Goal: Information Seeking & Learning: Learn about a topic

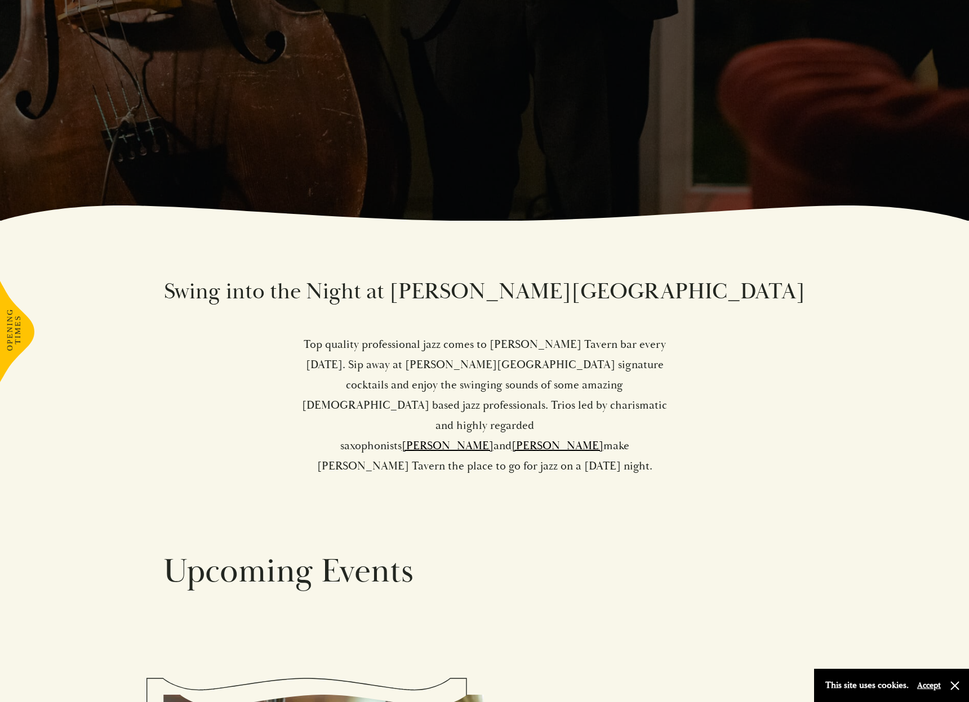
scroll to position [503, 0]
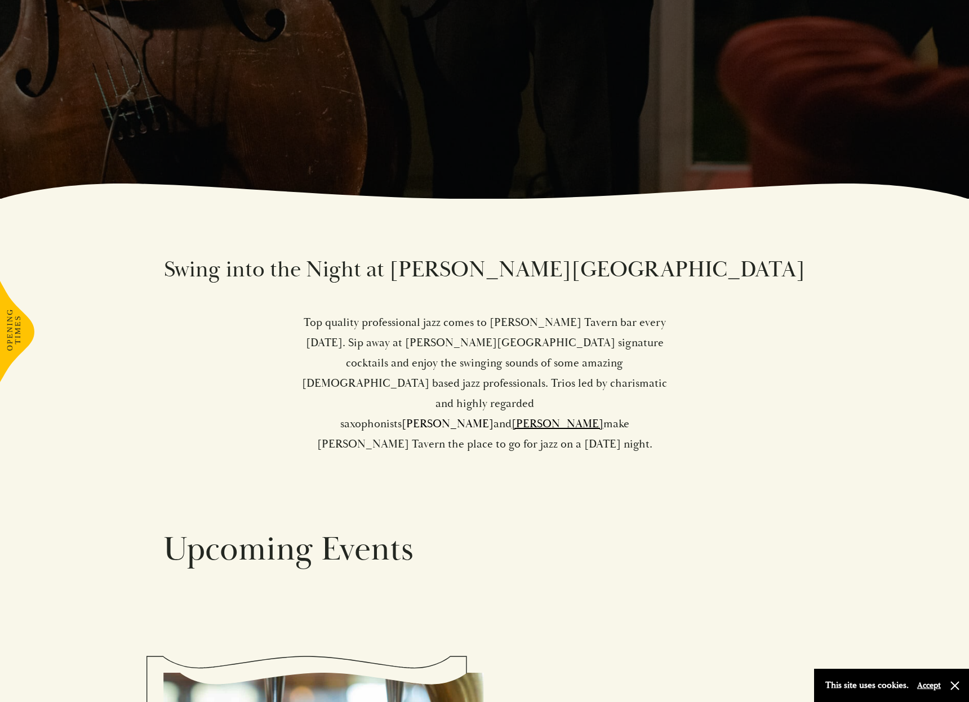
click at [483, 417] on link "[PERSON_NAME]" at bounding box center [447, 424] width 92 height 14
click at [536, 417] on link "[PERSON_NAME]" at bounding box center [557, 424] width 92 height 14
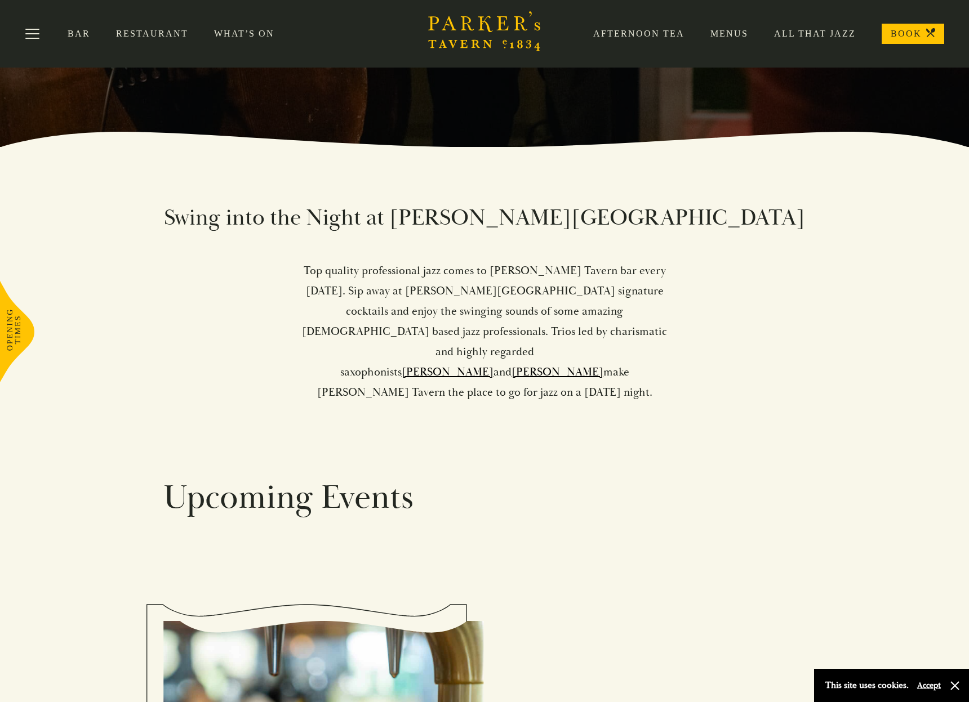
scroll to position [411, 0]
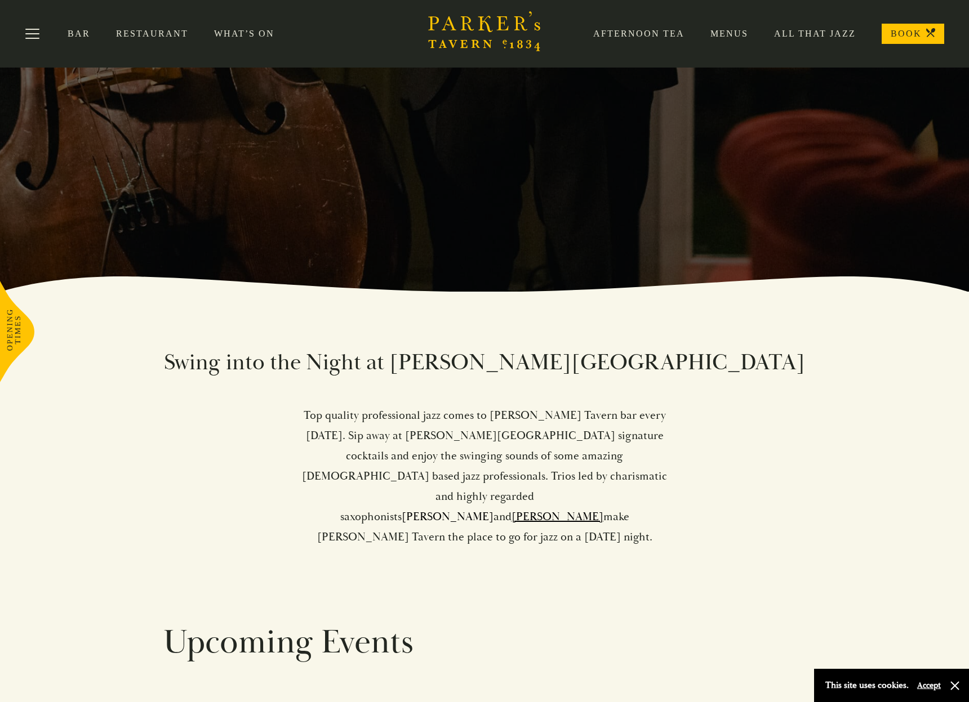
click at [475, 510] on link "[PERSON_NAME]" at bounding box center [447, 517] width 92 height 14
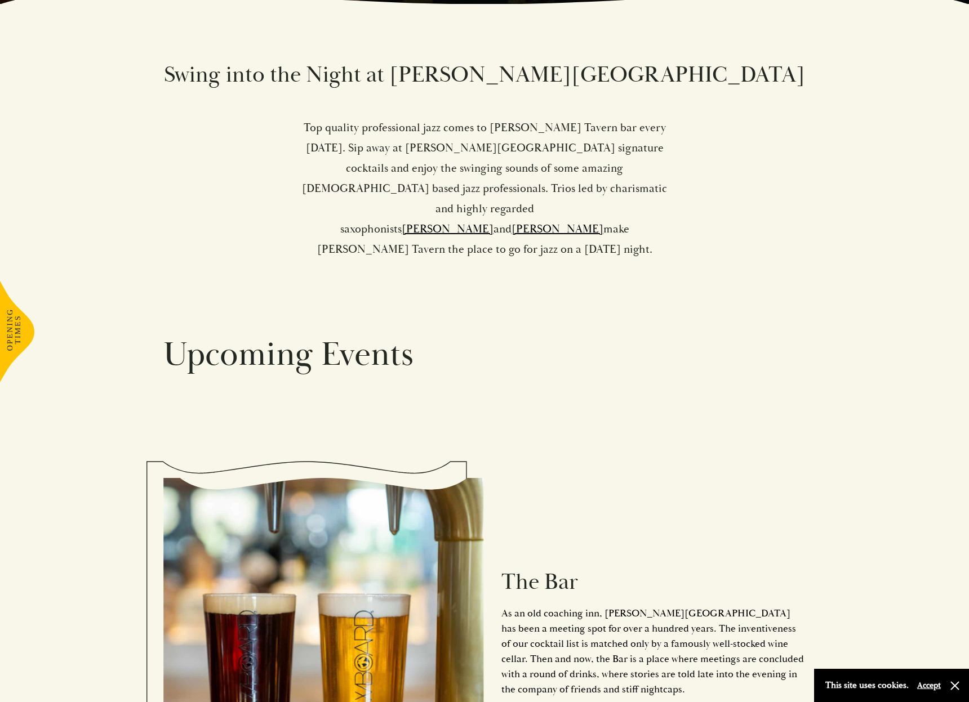
scroll to position [750, 0]
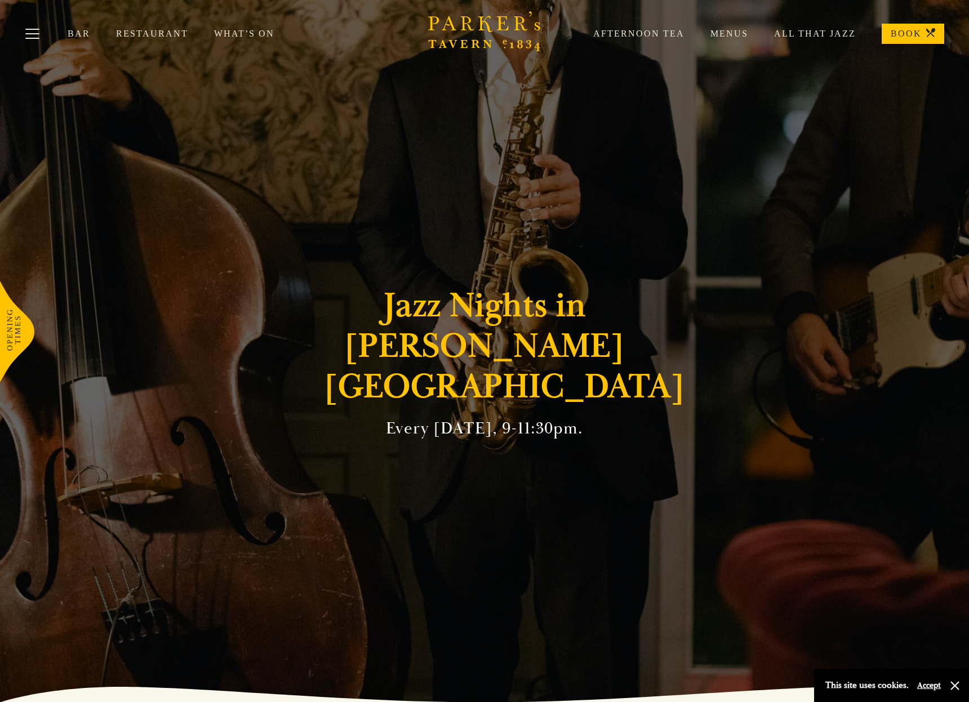
scroll to position [1, 0]
click at [469, 81] on div "Jazz Nights in Parker's Tavern Every Friday, 9-11:30pm." at bounding box center [484, 350] width 676 height 702
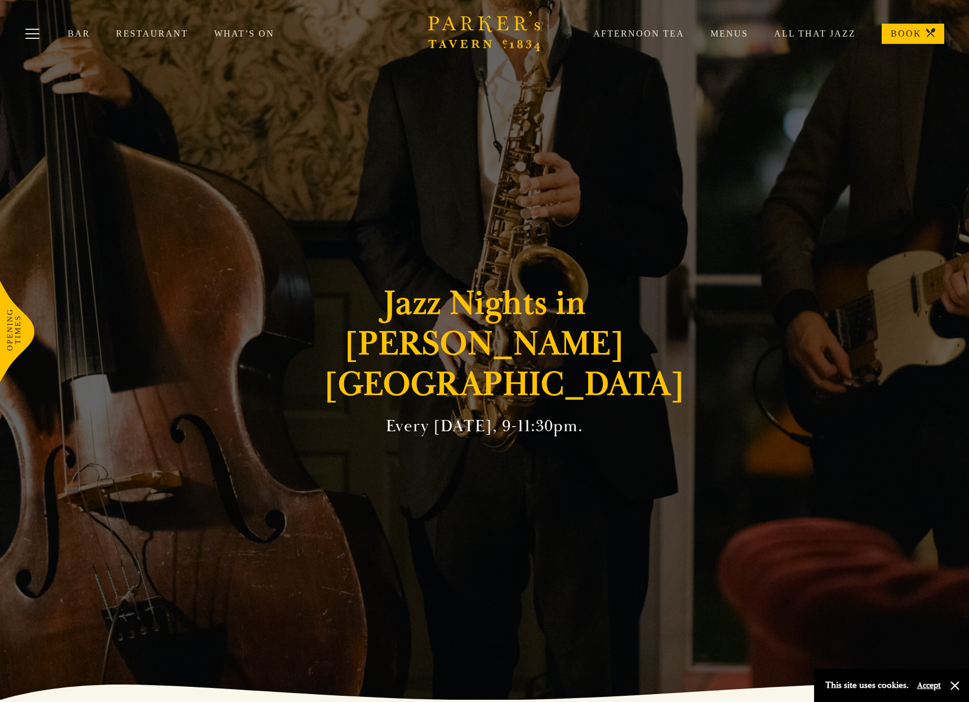
scroll to position [0, 0]
